Goal: Answer question/provide support

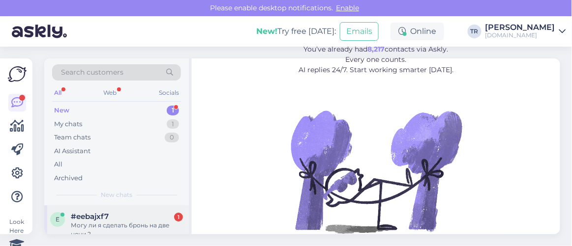
click at [136, 221] on div "Могу ли я сделать бронь на две ночи ?" at bounding box center [127, 230] width 112 height 18
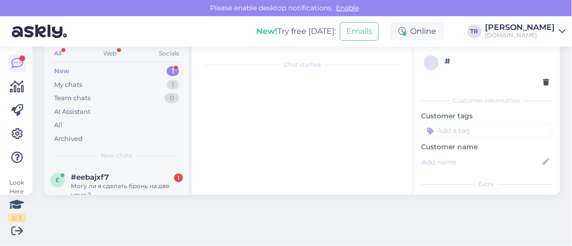
scroll to position [20, 0]
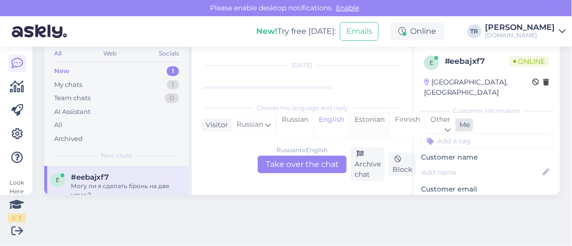
click at [356, 122] on div "Estonian" at bounding box center [369, 125] width 40 height 25
click at [308, 170] on div "Russian to Estonian Take over the chat" at bounding box center [302, 165] width 89 height 18
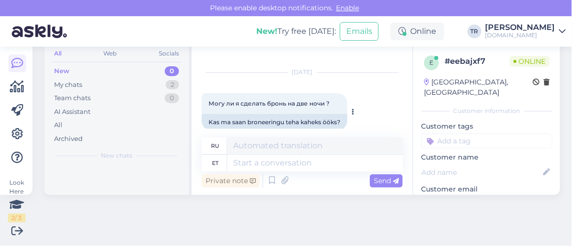
scroll to position [26, 0]
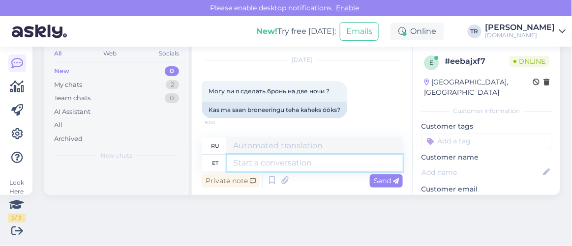
click at [298, 165] on textarea at bounding box center [315, 163] width 176 height 17
type textarea "T"
click at [274, 166] on textarea at bounding box center [315, 163] width 176 height 17
paste textarea "Здравствуйте"
type textarea "Здравствуйте. K"
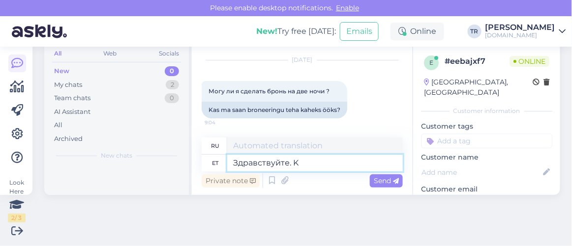
type textarea "Привет."
type textarea "Здравствуйте. Kuhu h"
type textarea "Здравствуйте. Где"
type textarea "Здравствуйте. [GEOGRAPHIC_DATA] ja"
type textarea "Здравствуйте. [GEOGRAPHIC_DATA] находится отель"
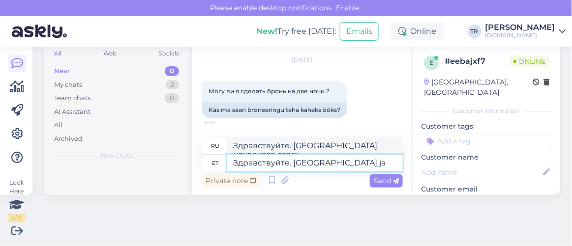
type textarea "Здравствуйте. Kuhu hotelli ja m"
type textarea "Здравствуйте. [GEOGRAPHIC_DATA] находится отель и"
type textarea "Здравствуйте. Kuhu hotelli ja millal"
type textarea "Здравствуйте. Где остановиться в отеле и когда"
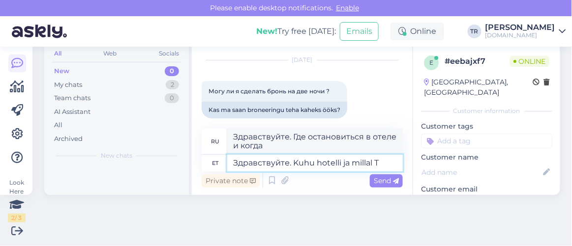
type textarea "Здравствуйте. Kuhu hotelli ja [GEOGRAPHIC_DATA]"
type textarea "Здравствуйте. Какой отель и когда"
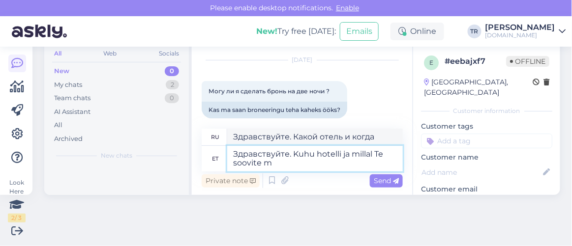
type textarea "Здравствуйте. Kuhu hotelli ja millal Te soovite mi"
type textarea "Здравствуйте. Куда и когда вы хотите поехать в отель?"
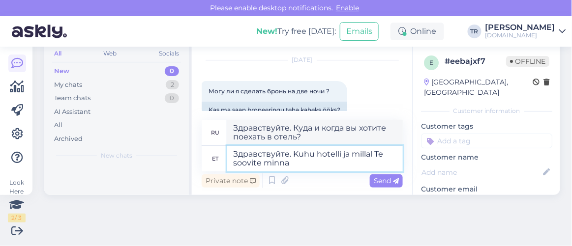
type textarea "Здравствуйте. Kuhu hotelli ja millal Te soovite minna?"
type textarea "Здравствуйте. В какой отель и когда вы хотите поехать?"
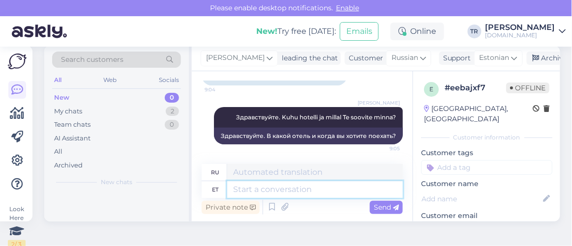
scroll to position [0, 0]
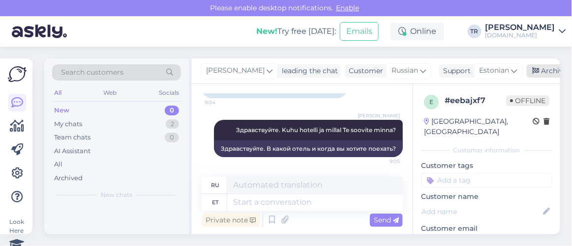
click at [542, 71] on div "Archive chat" at bounding box center [558, 70] width 62 height 13
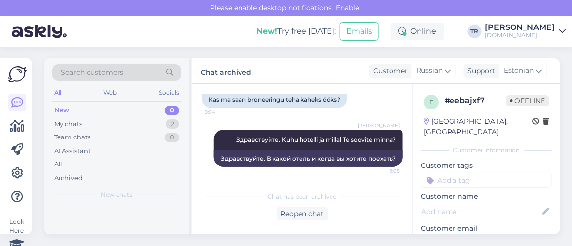
scroll to position [84, 0]
